Goal: Information Seeking & Learning: Check status

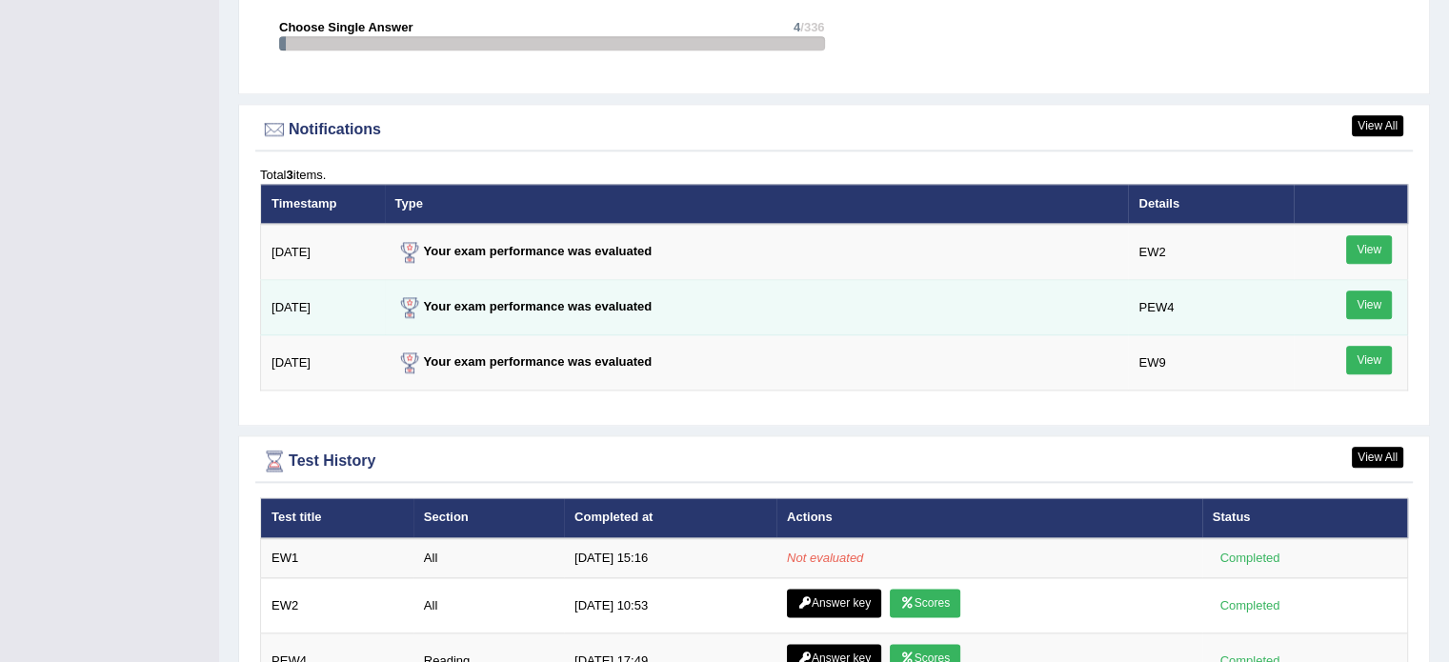
scroll to position [2286, 0]
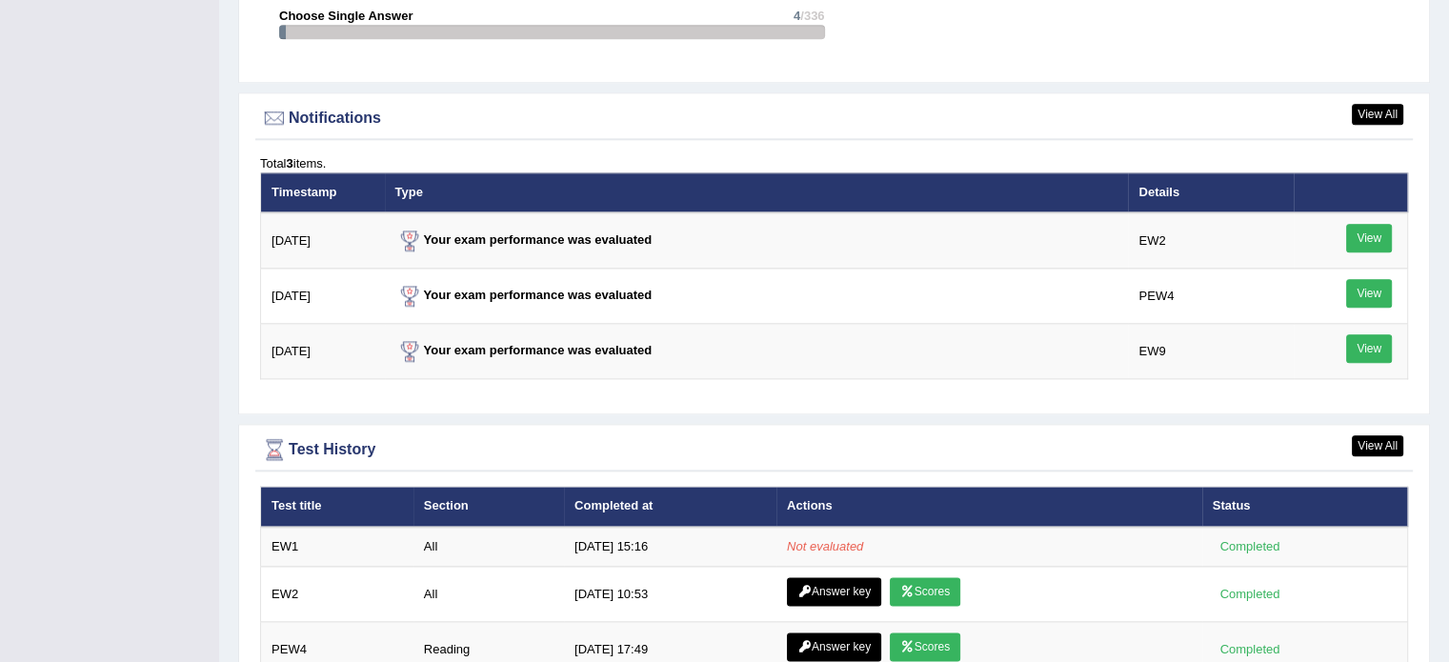
scroll to position [2286, 0]
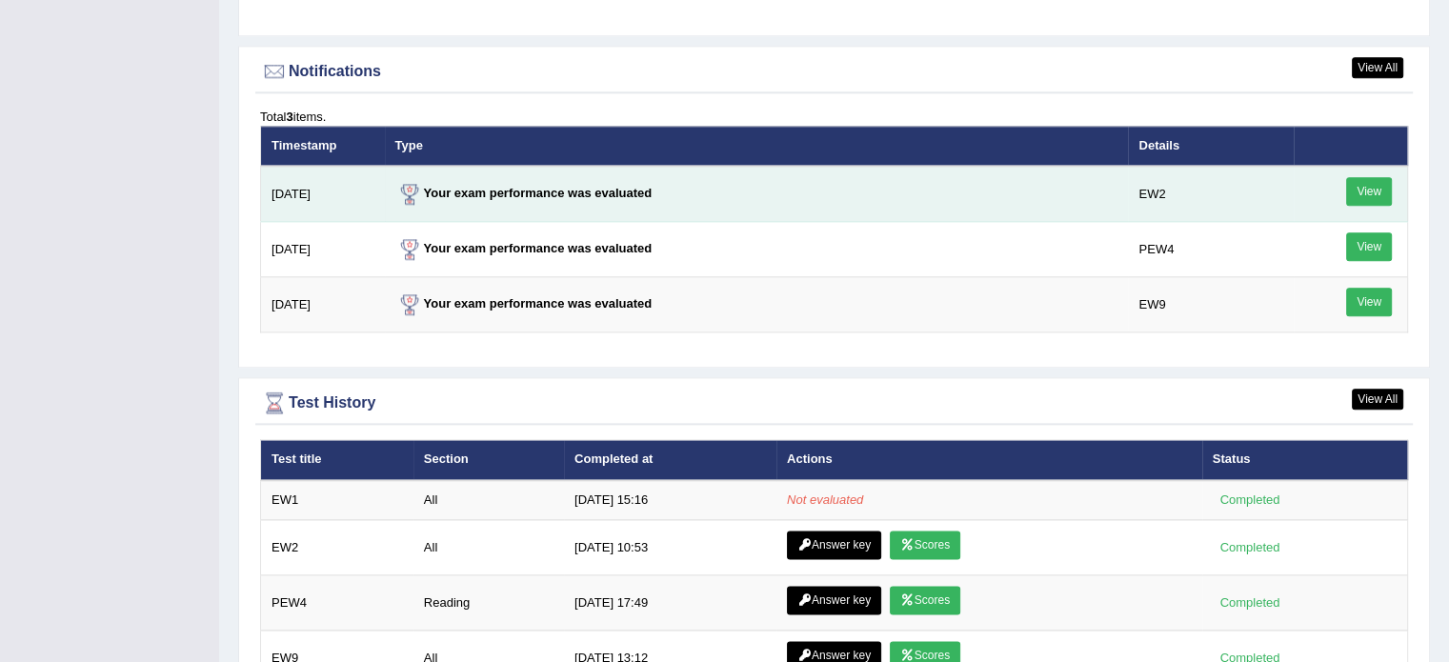
click at [1354, 186] on link "View" at bounding box center [1369, 191] width 46 height 29
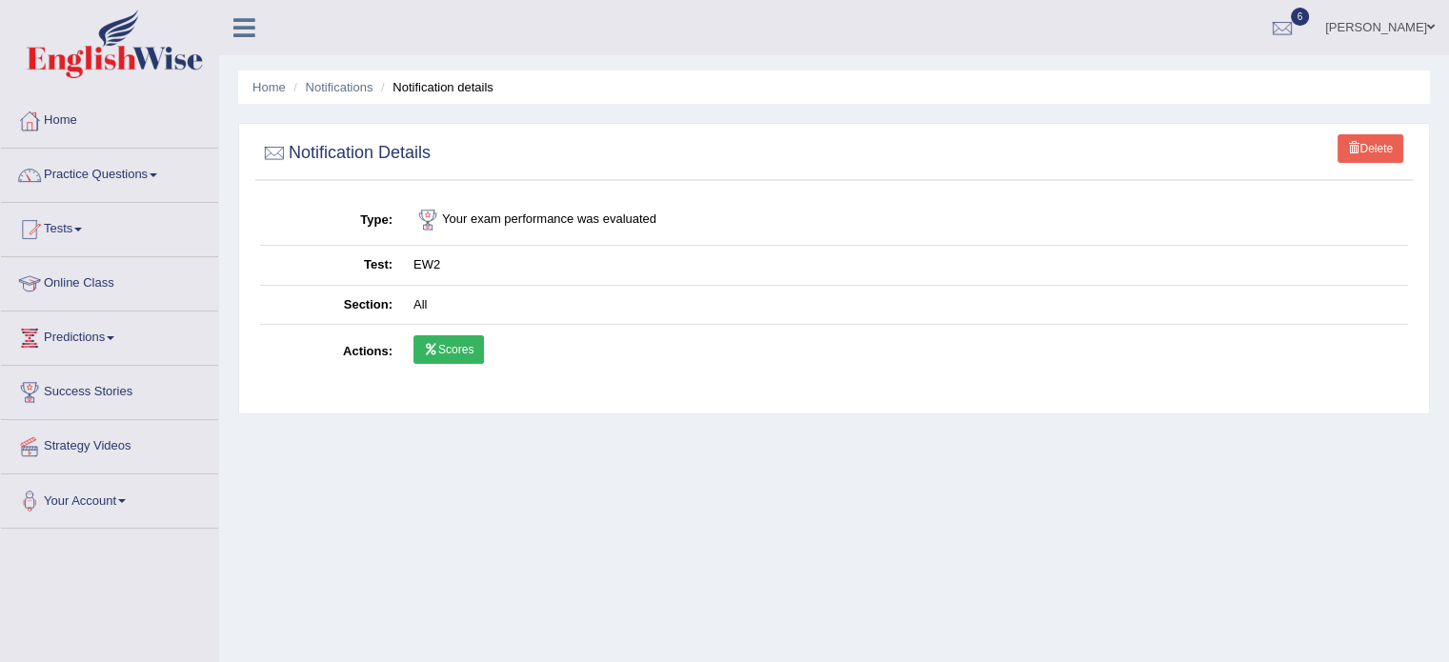
click at [470, 349] on link "Scores" at bounding box center [448, 349] width 70 height 29
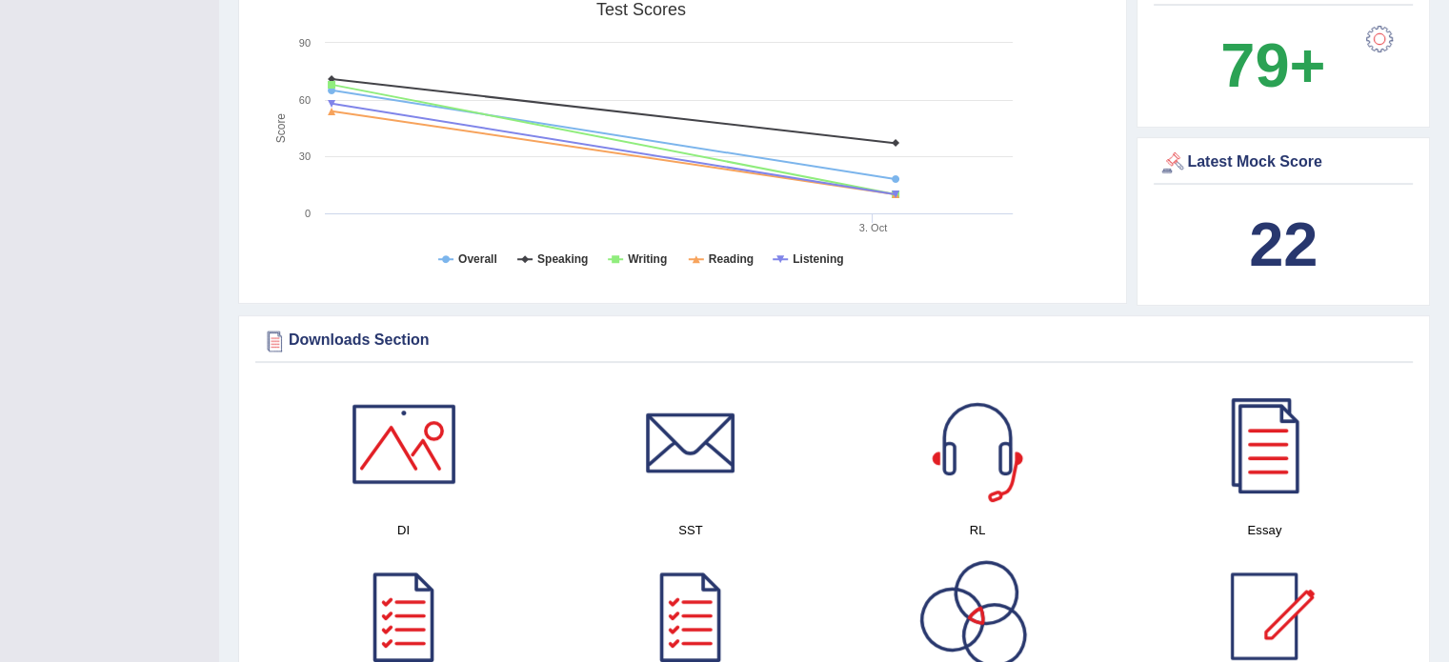
scroll to position [634, 0]
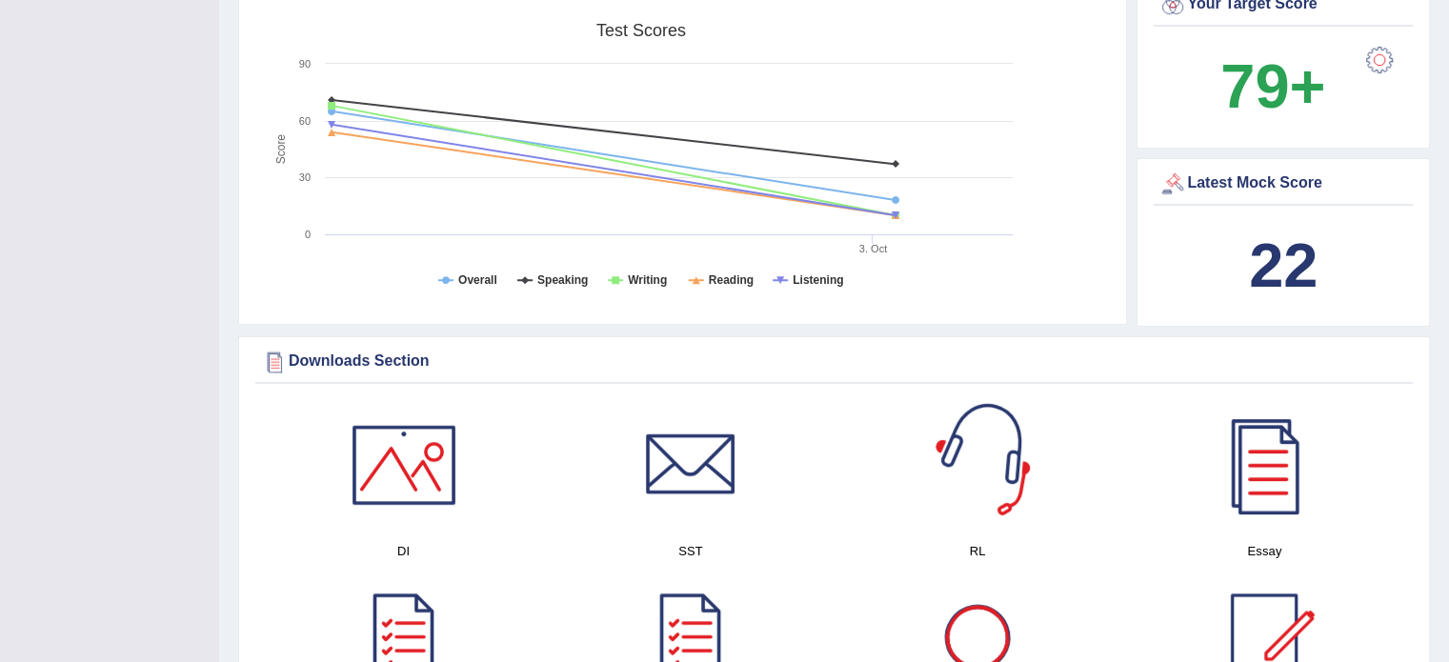
click at [1254, 263] on b "22" at bounding box center [1283, 266] width 69 height 70
click at [1256, 263] on b "22" at bounding box center [1283, 266] width 69 height 70
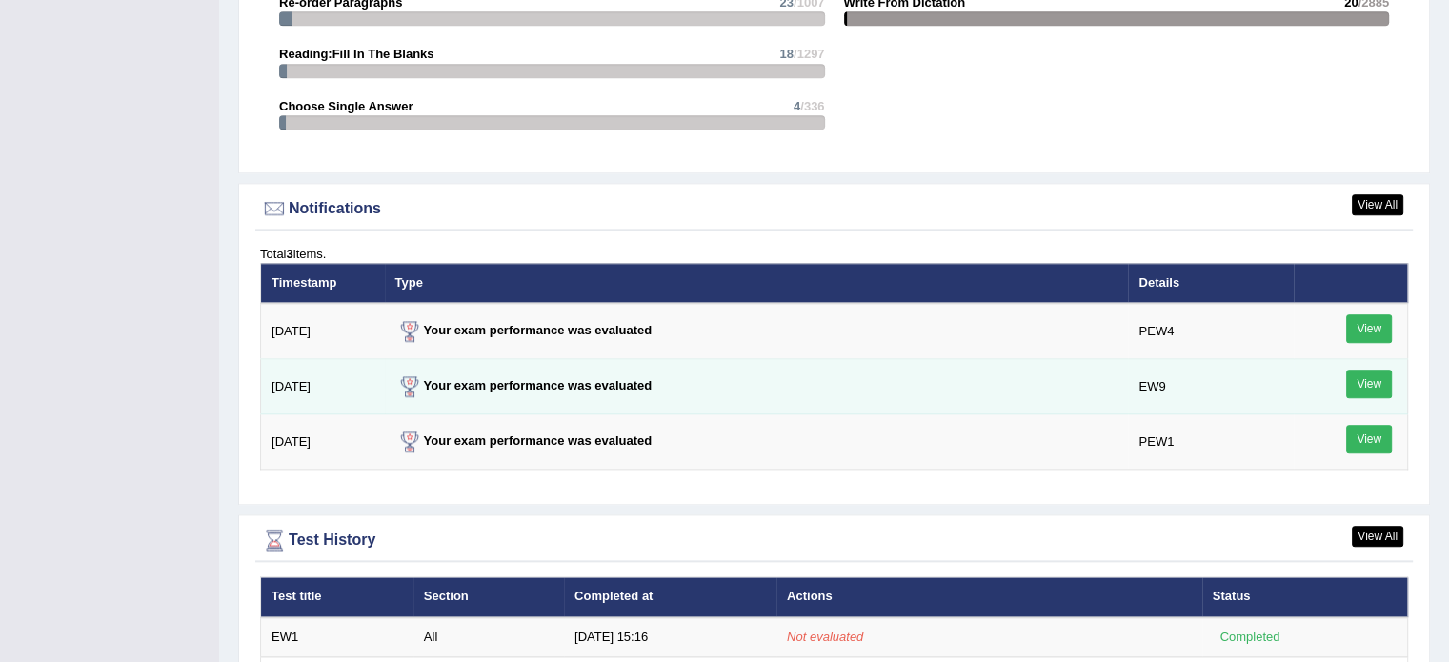
scroll to position [2190, 0]
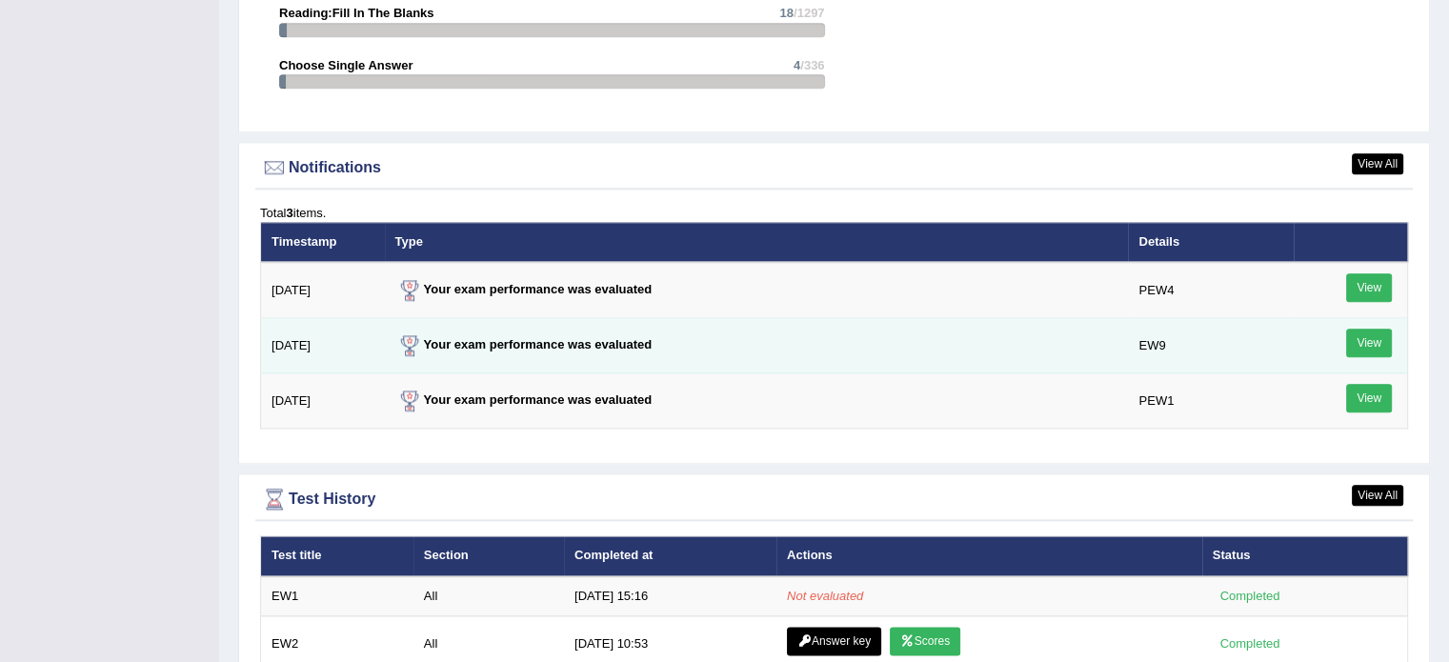
click at [1354, 344] on link "View" at bounding box center [1369, 343] width 46 height 29
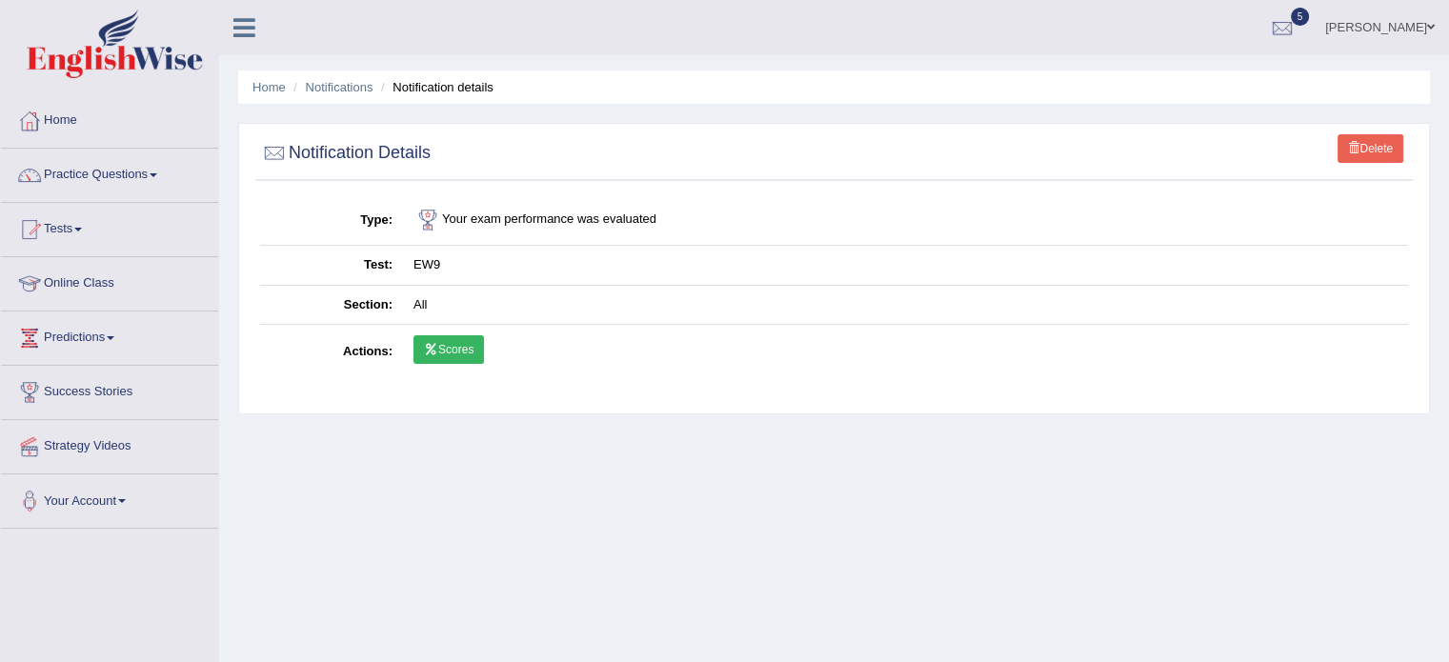
click at [471, 350] on link "Scores" at bounding box center [448, 349] width 70 height 29
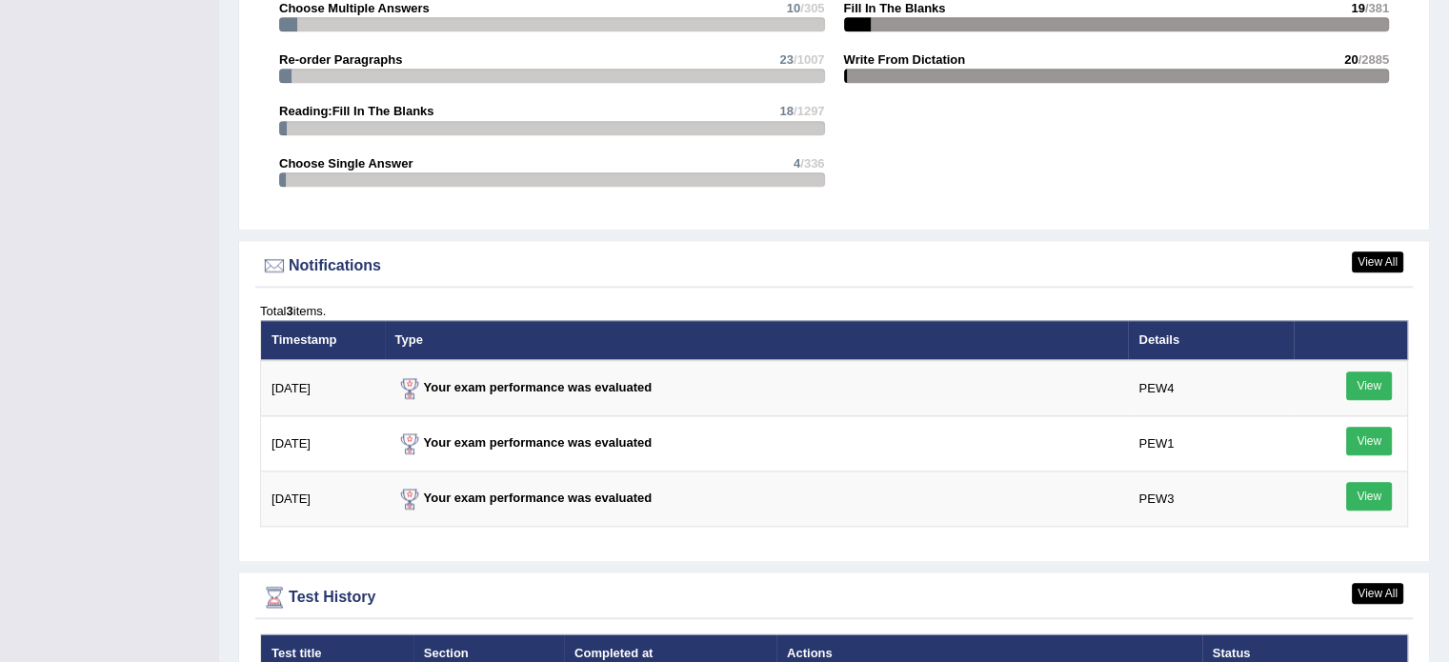
scroll to position [2190, 0]
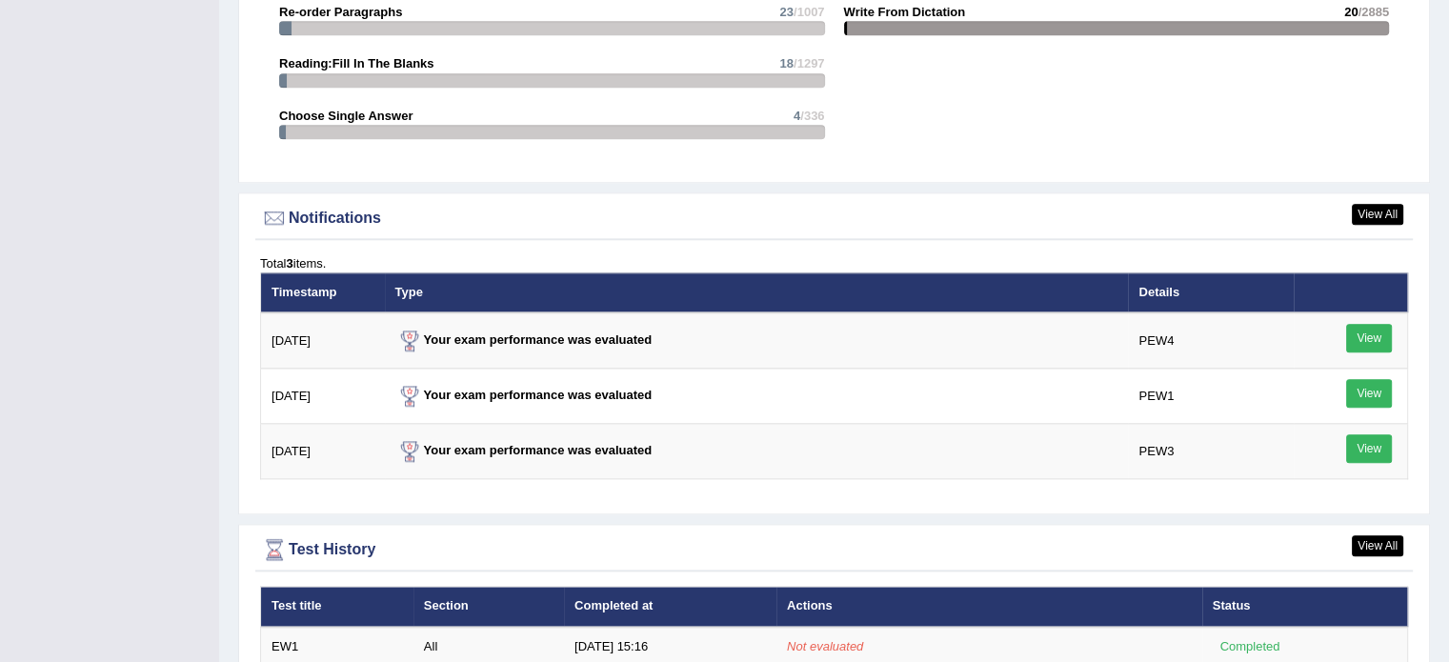
scroll to position [2190, 0]
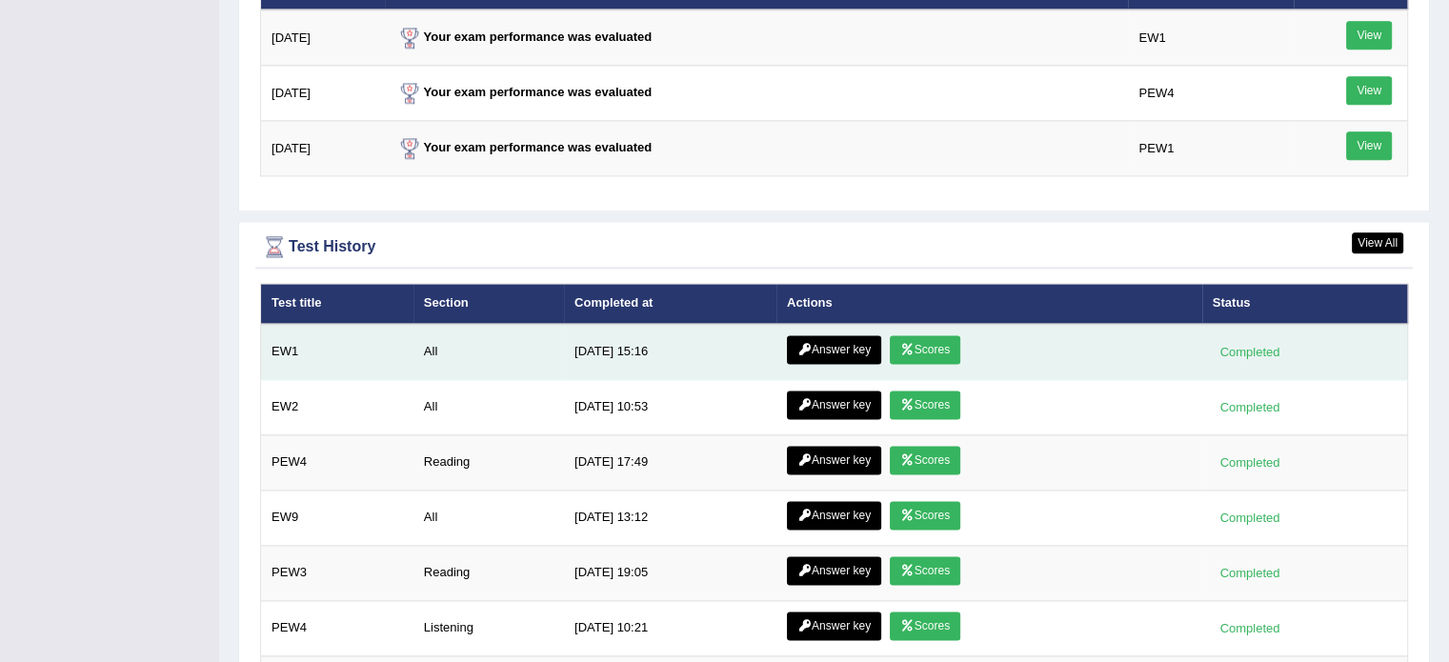
scroll to position [2444, 0]
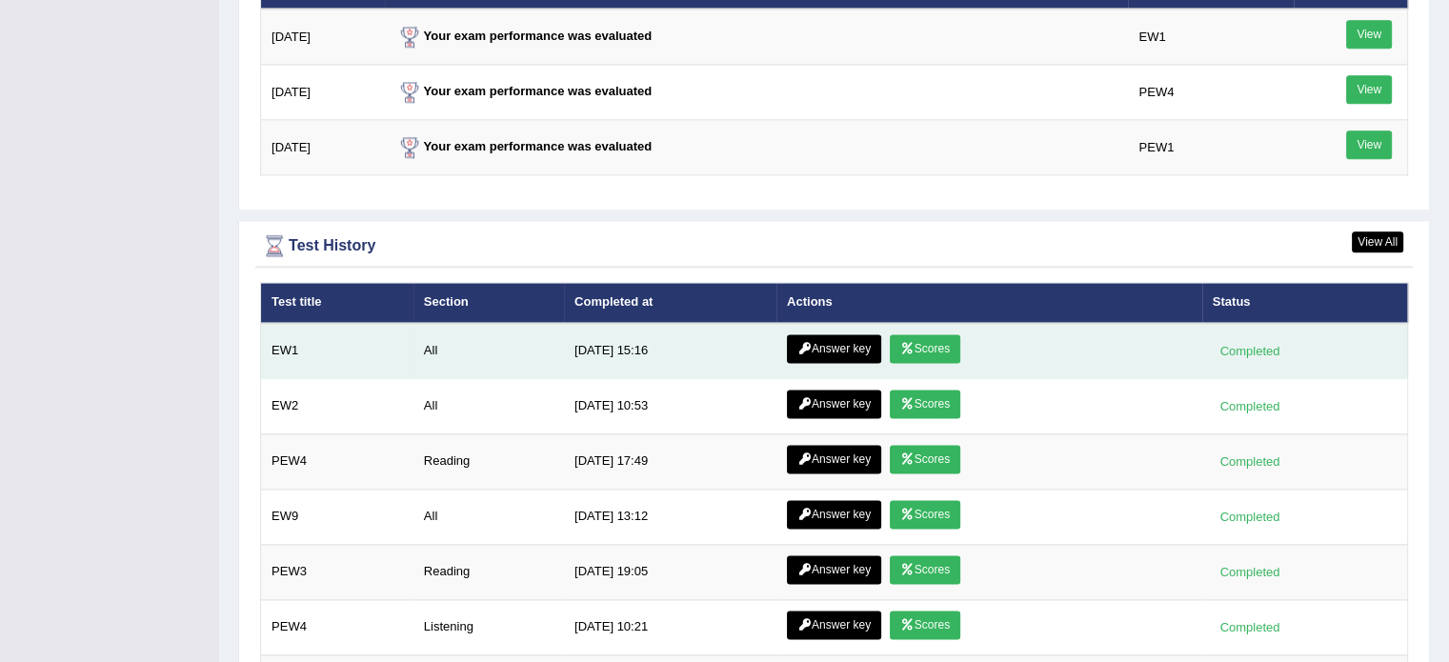
click at [925, 339] on link "Scores" at bounding box center [925, 348] width 70 height 29
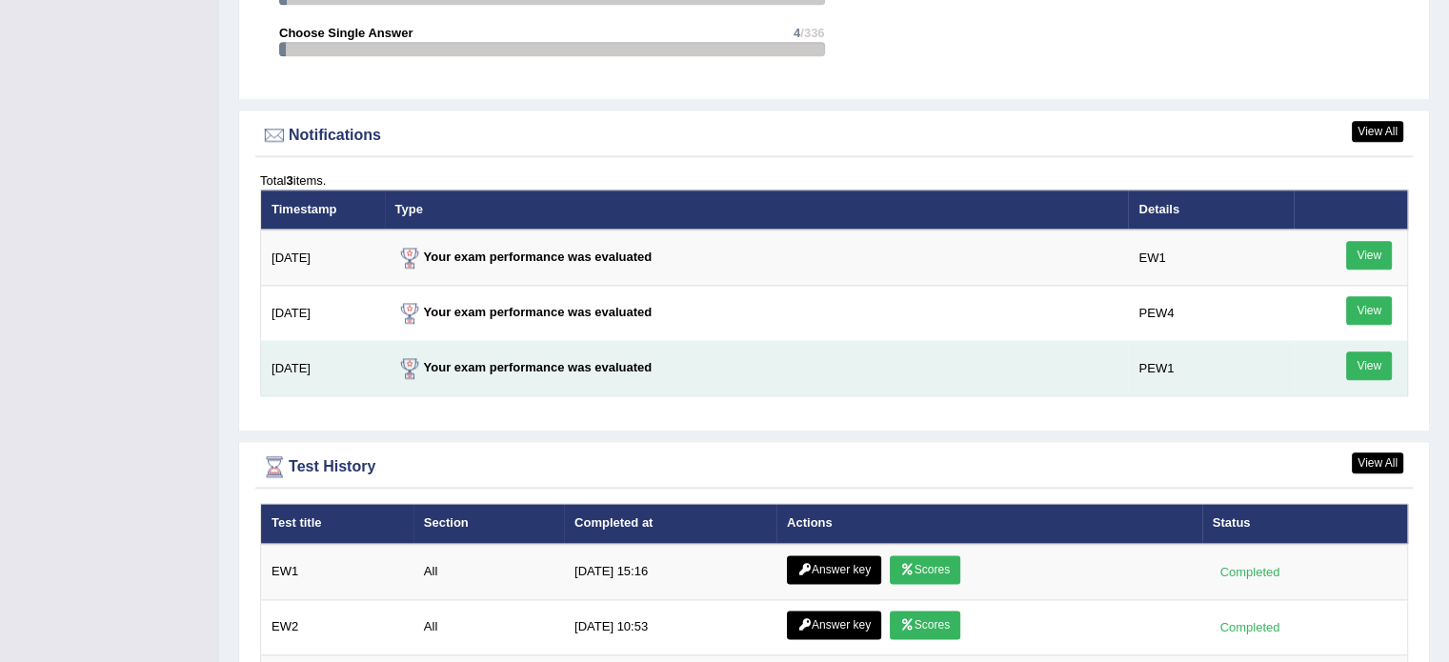
scroll to position [2382, 0]
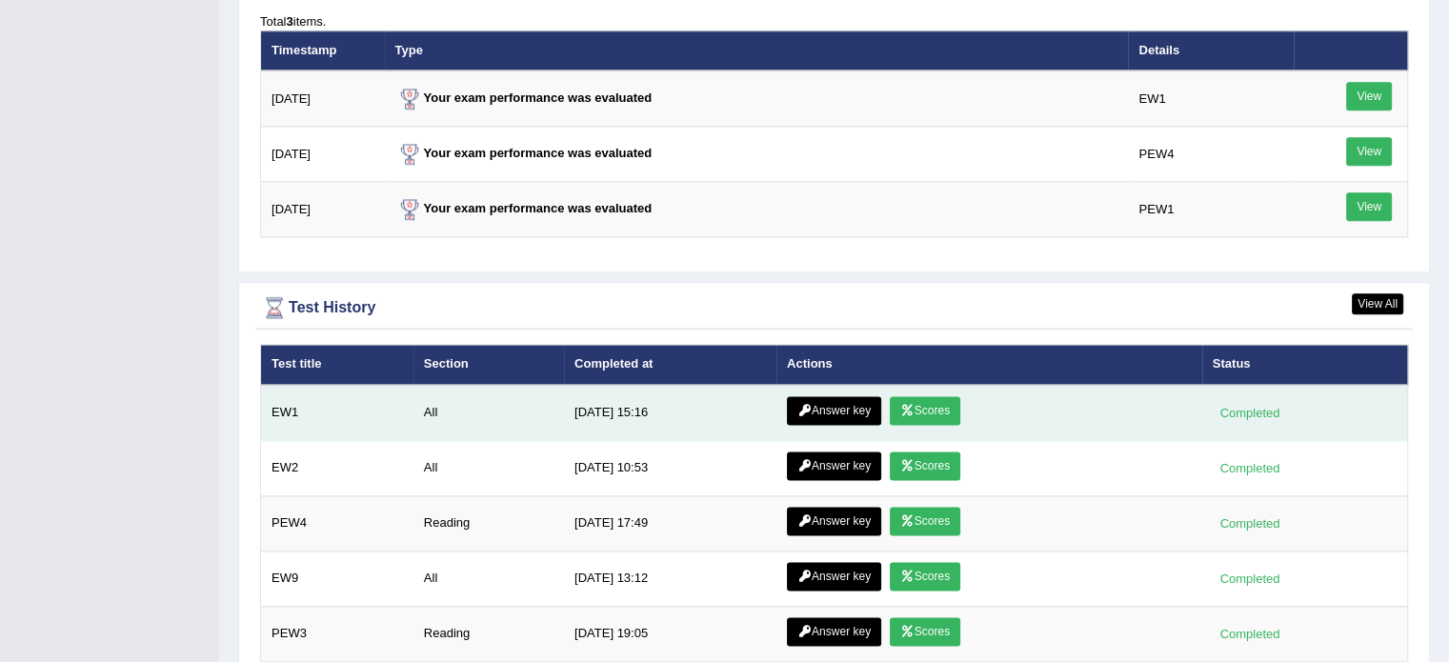
click at [825, 408] on link "Answer key" at bounding box center [834, 410] width 94 height 29
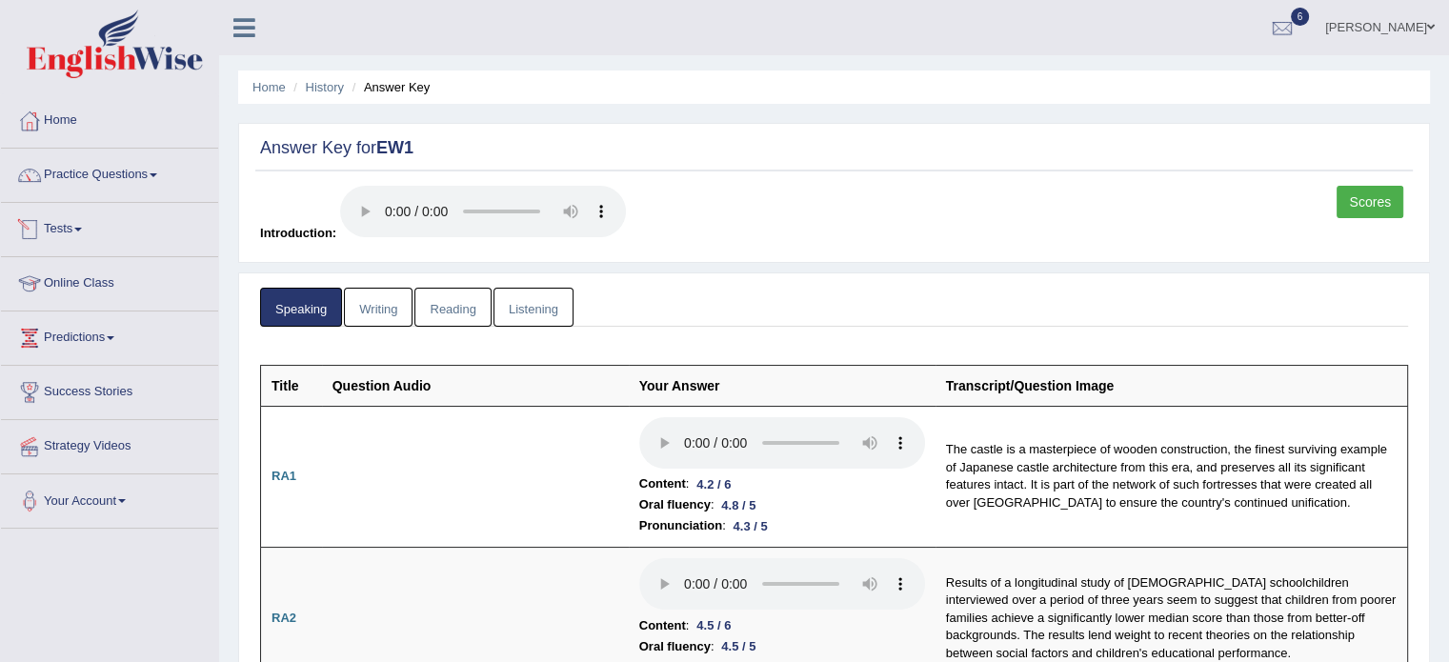
click at [366, 299] on link "Writing" at bounding box center [378, 307] width 69 height 39
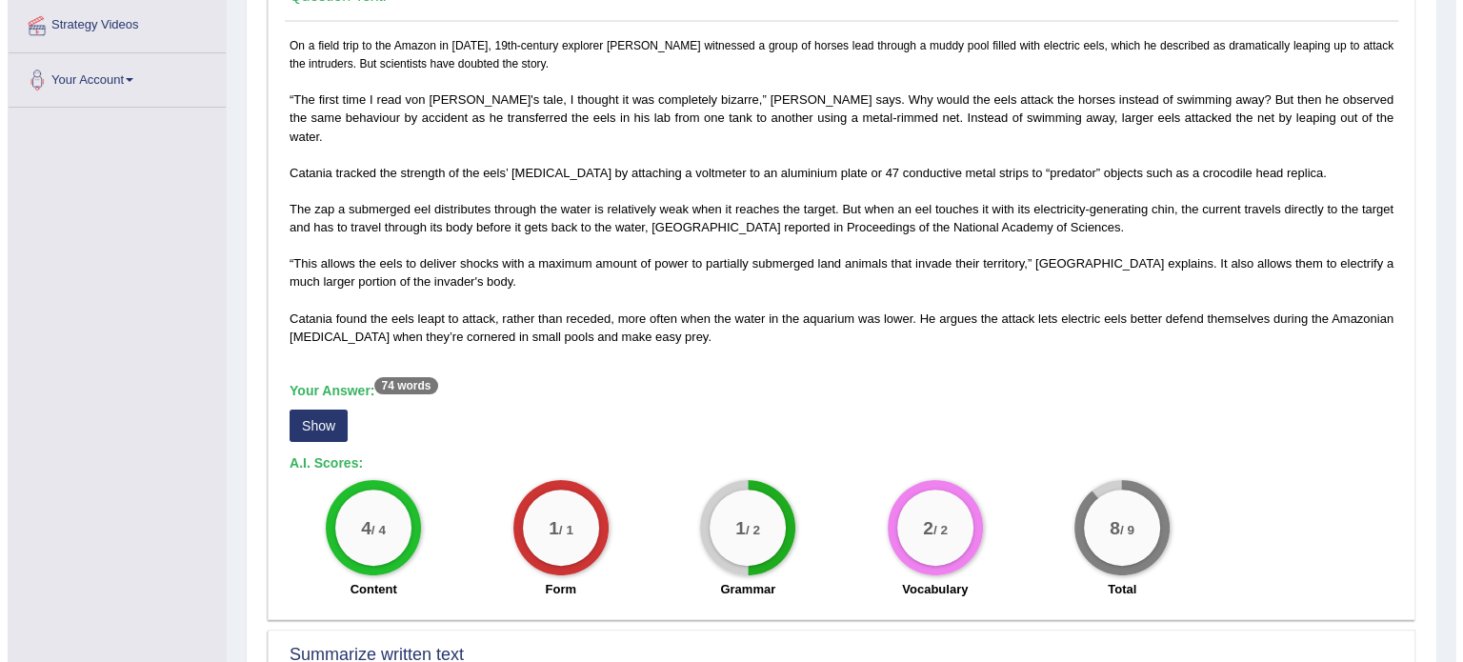
scroll to position [444, 0]
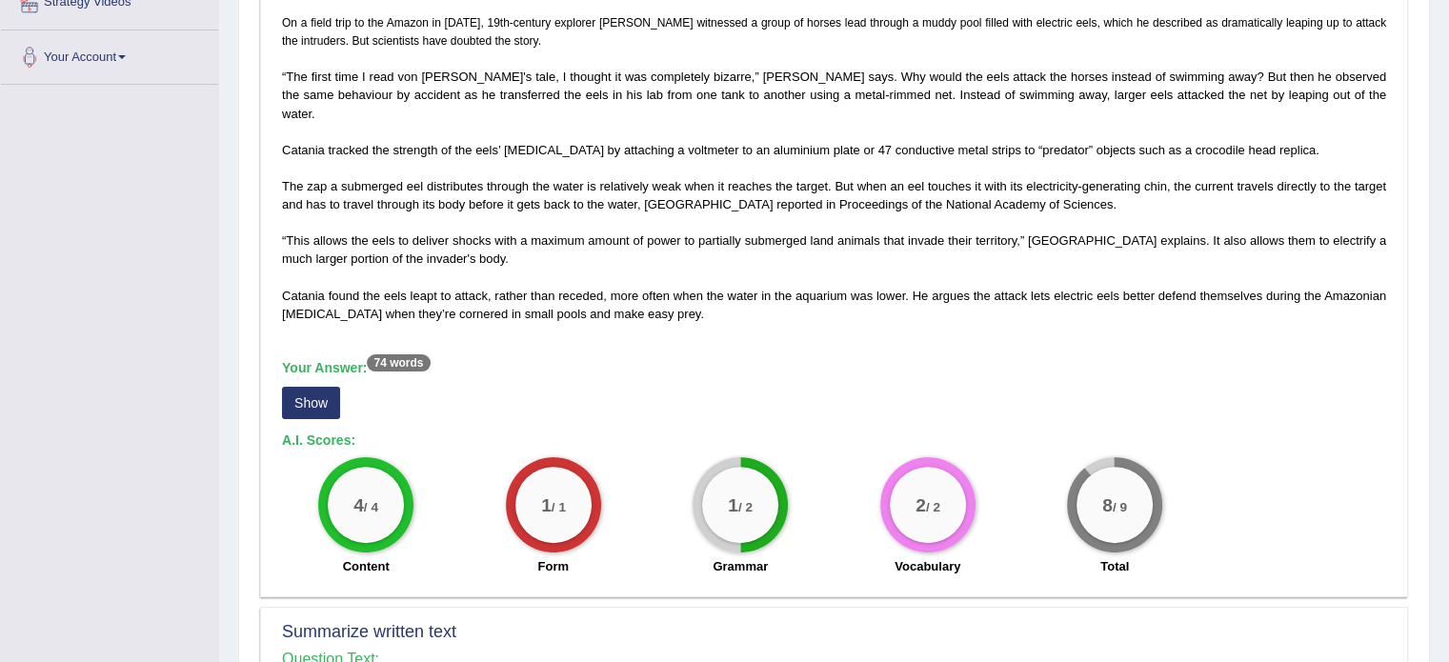
click at [303, 387] on button "Show" at bounding box center [311, 403] width 58 height 32
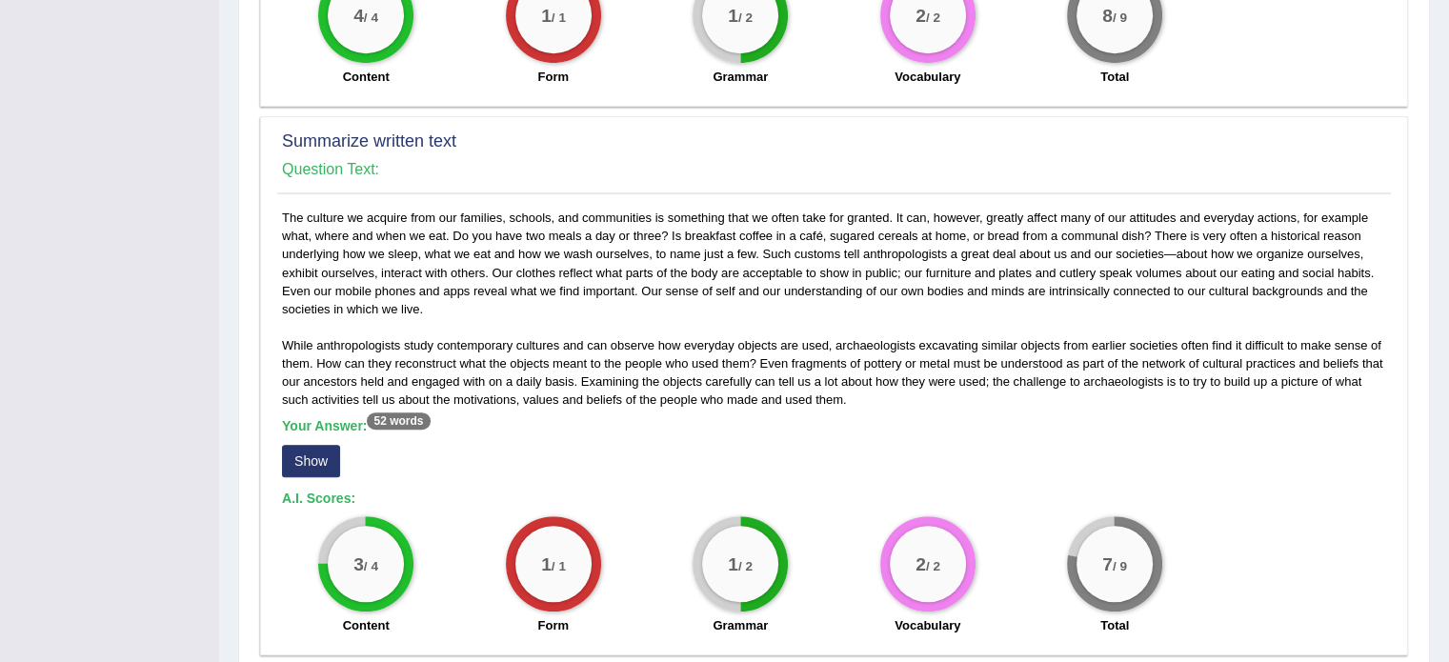
scroll to position [953, 0]
click at [288, 444] on button "Show" at bounding box center [311, 460] width 58 height 32
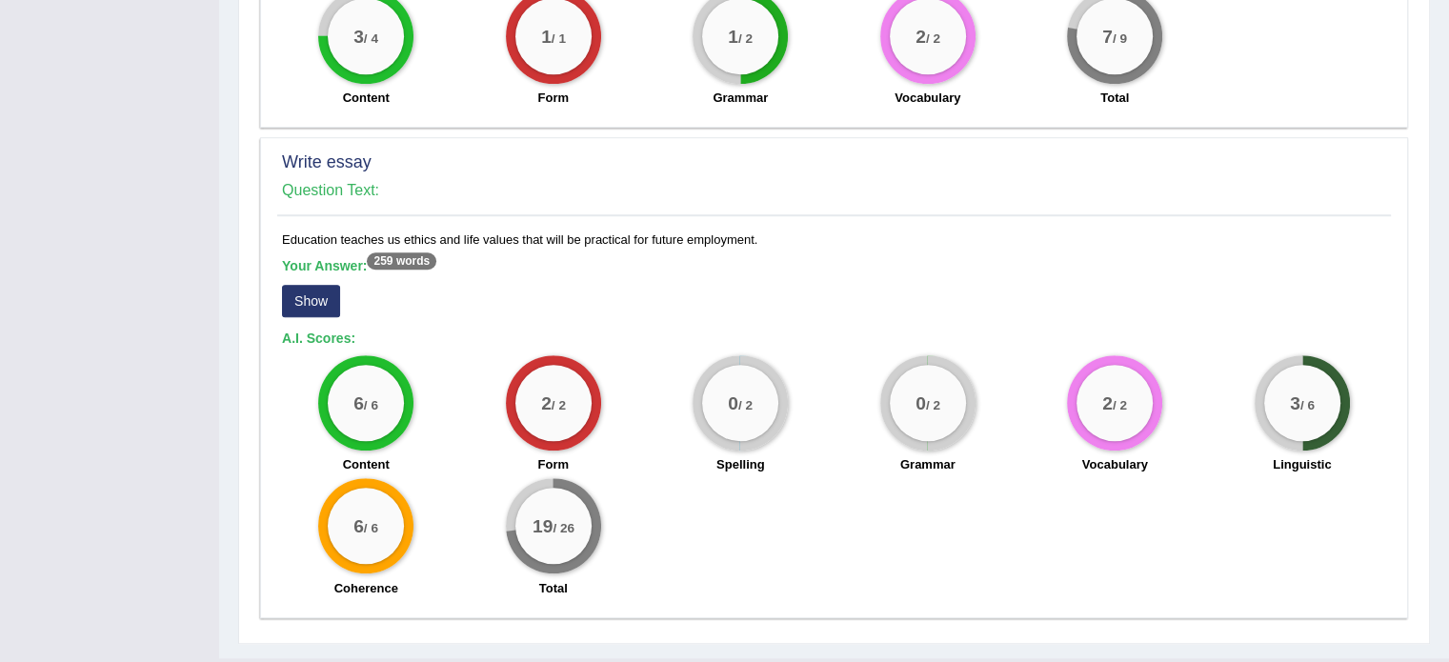
scroll to position [1492, 0]
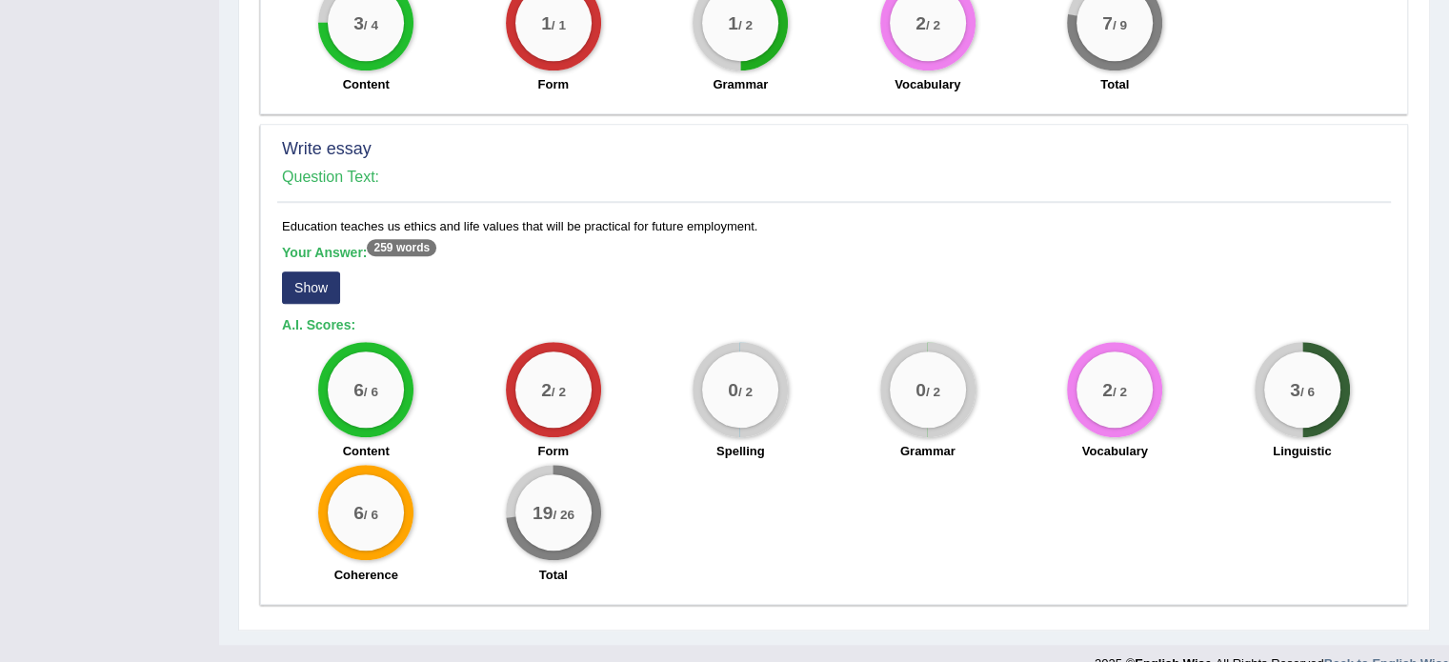
click at [307, 272] on button "Show" at bounding box center [311, 288] width 58 height 32
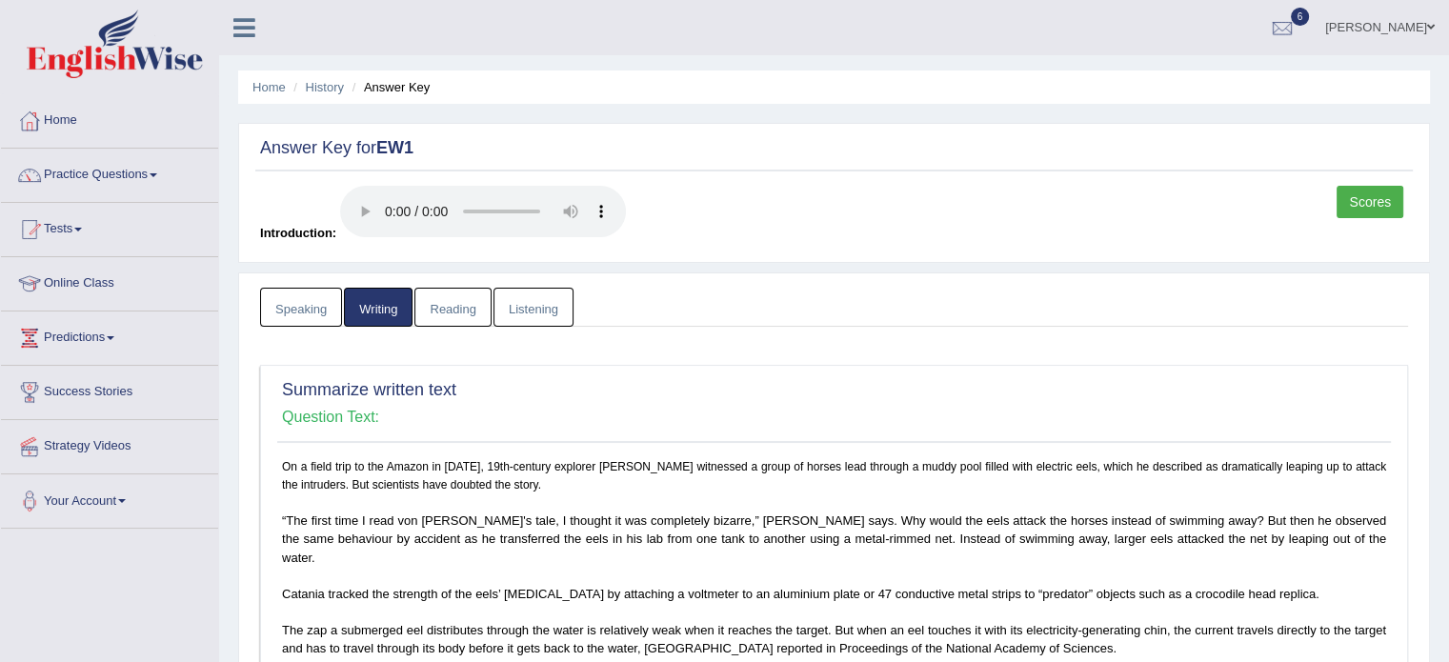
scroll to position [0, 0]
click at [444, 304] on link "Reading" at bounding box center [452, 307] width 76 height 39
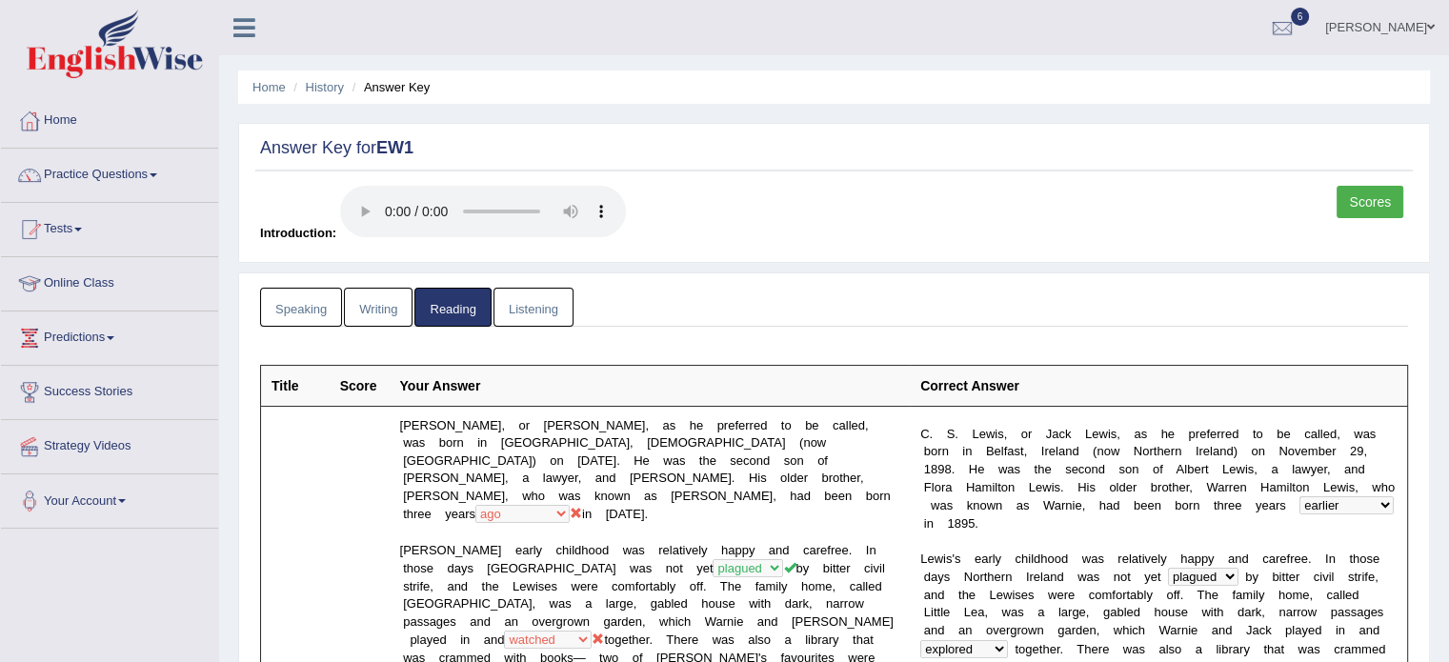
click at [544, 311] on link "Listening" at bounding box center [533, 307] width 80 height 39
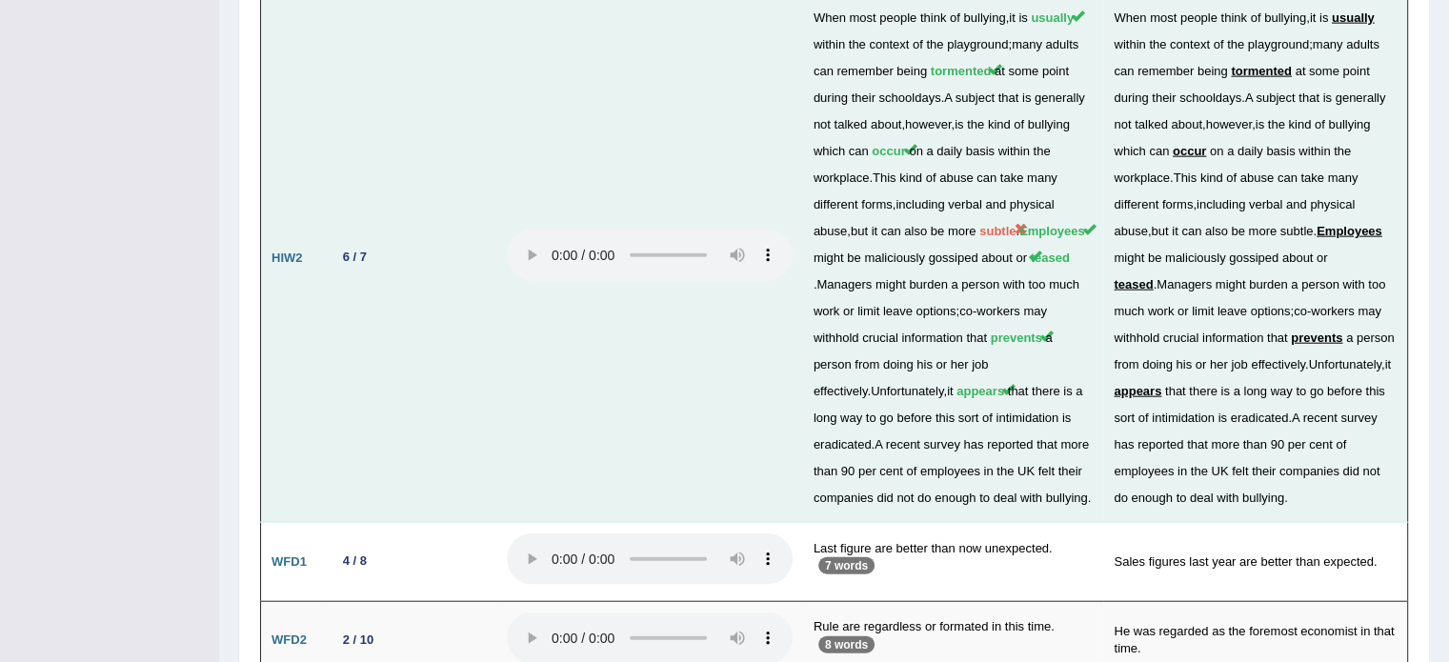
scroll to position [4540, 0]
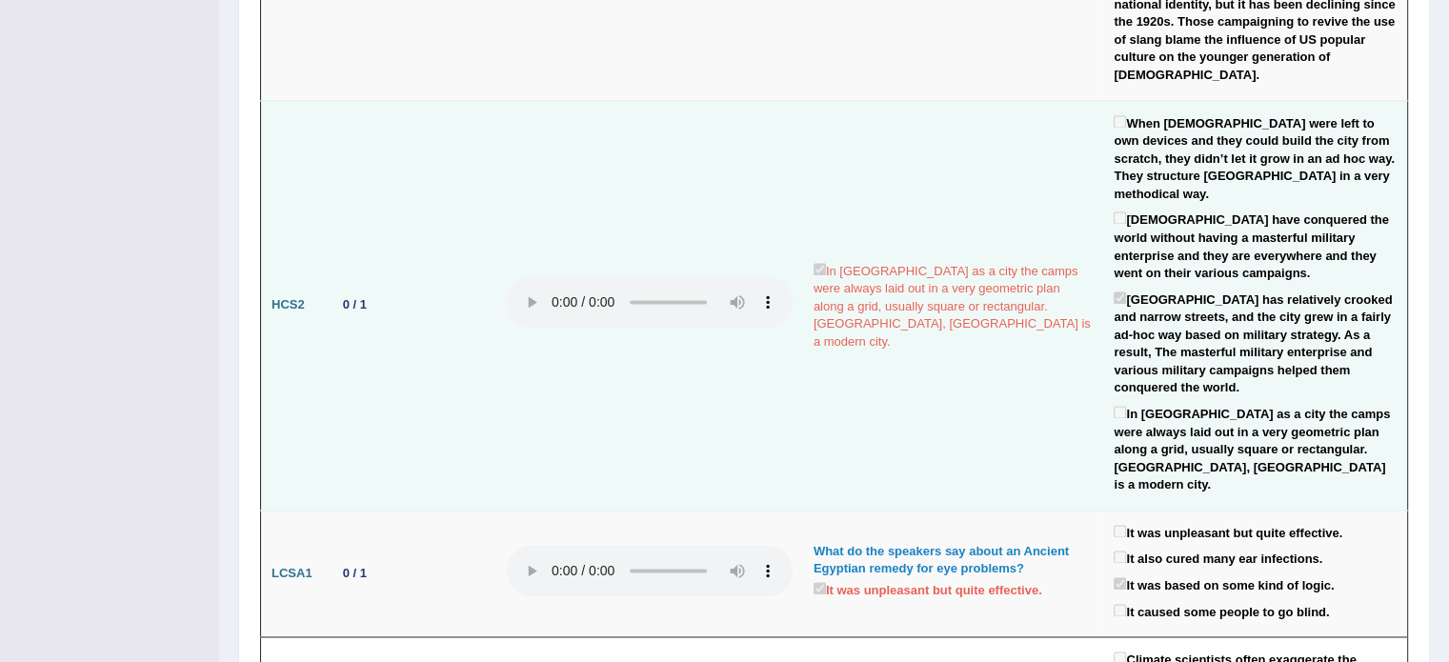
drag, startPoint x: 899, startPoint y: 364, endPoint x: 916, endPoint y: 382, distance: 24.3
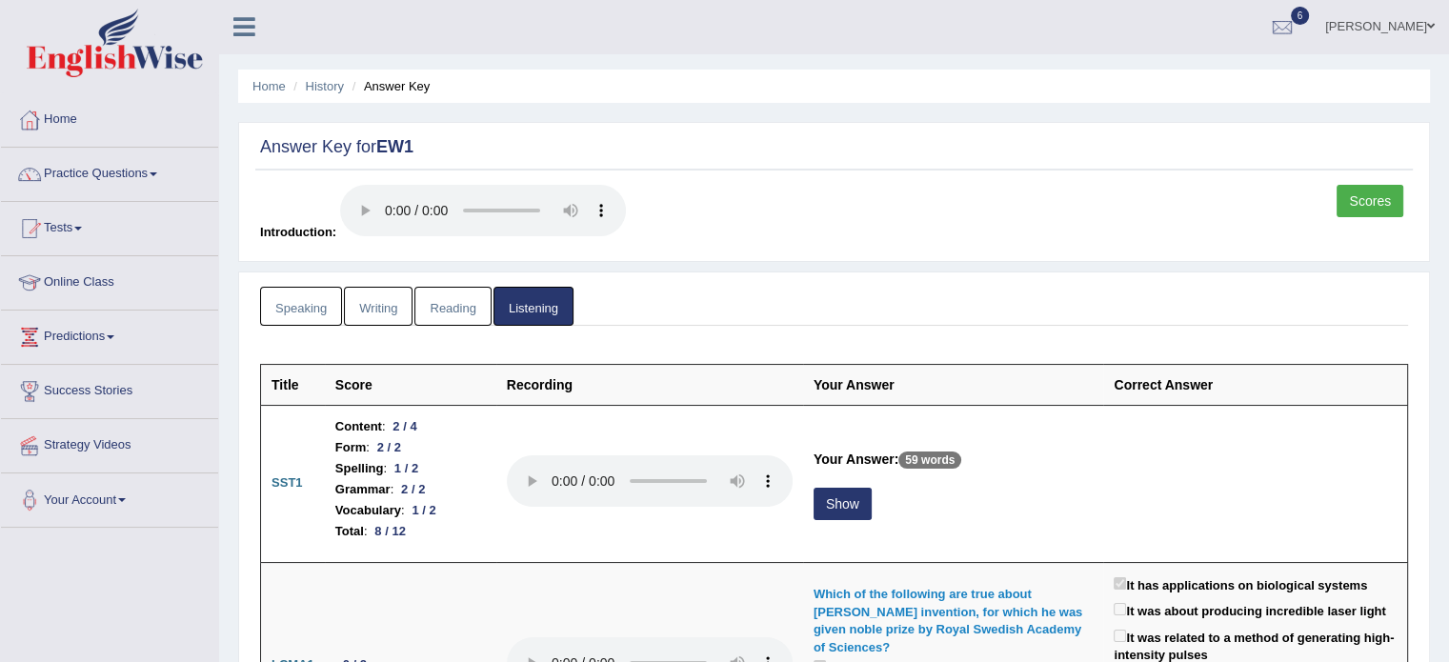
scroll to position [0, 0]
click at [1292, 36] on div at bounding box center [1282, 28] width 29 height 29
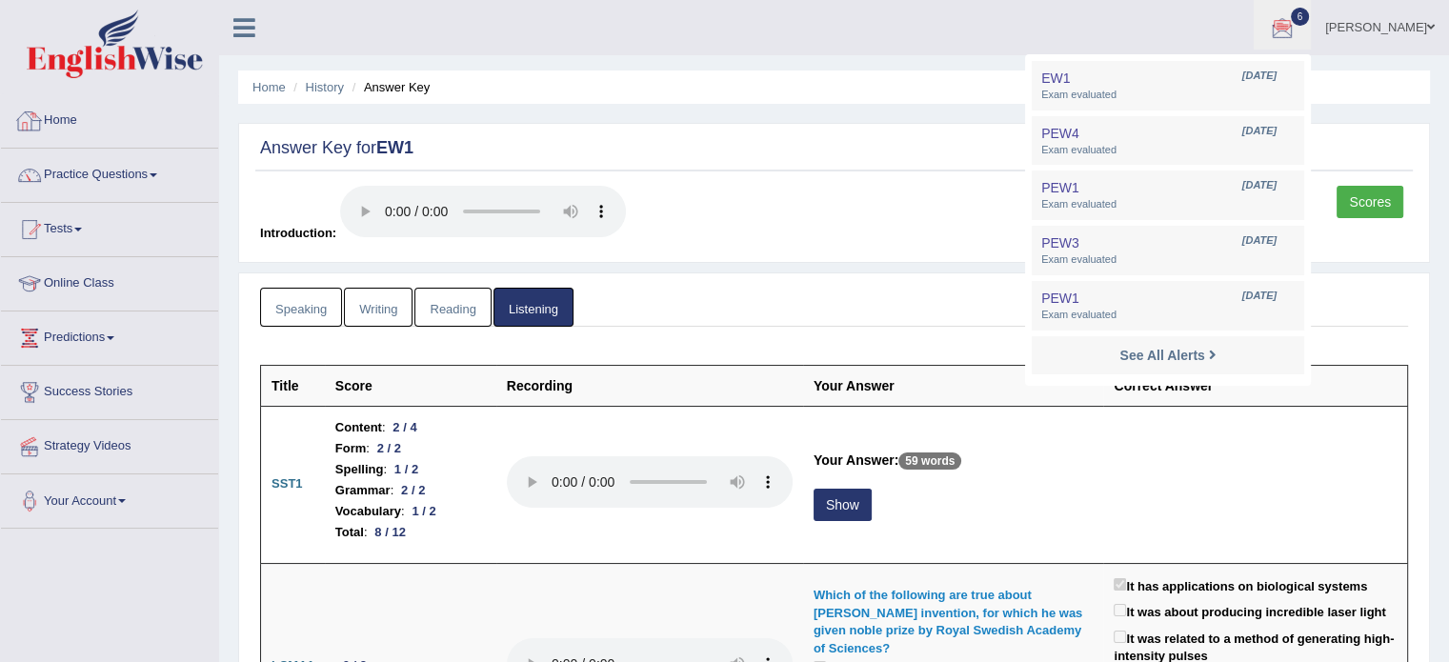
click at [90, 120] on link "Home" at bounding box center [109, 118] width 217 height 48
